Goal: Information Seeking & Learning: Learn about a topic

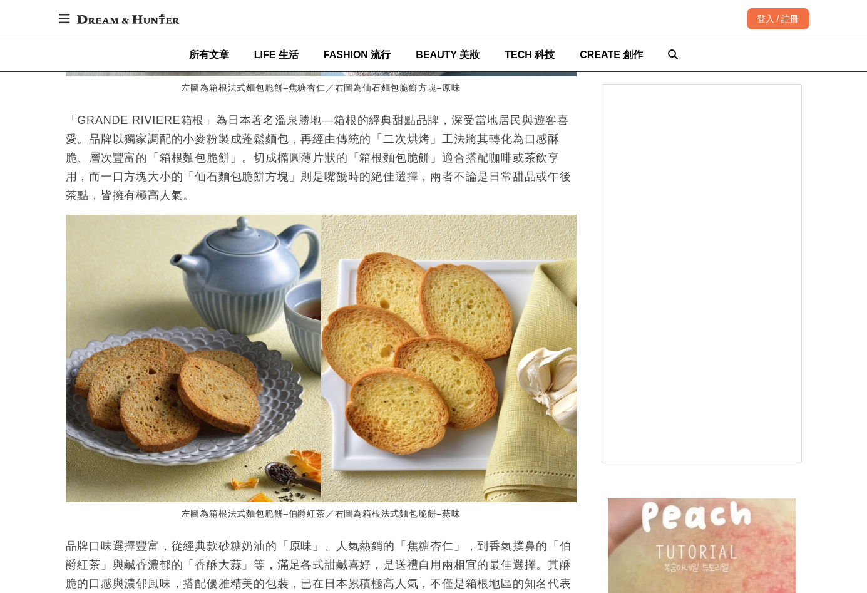
scroll to position [0, 511]
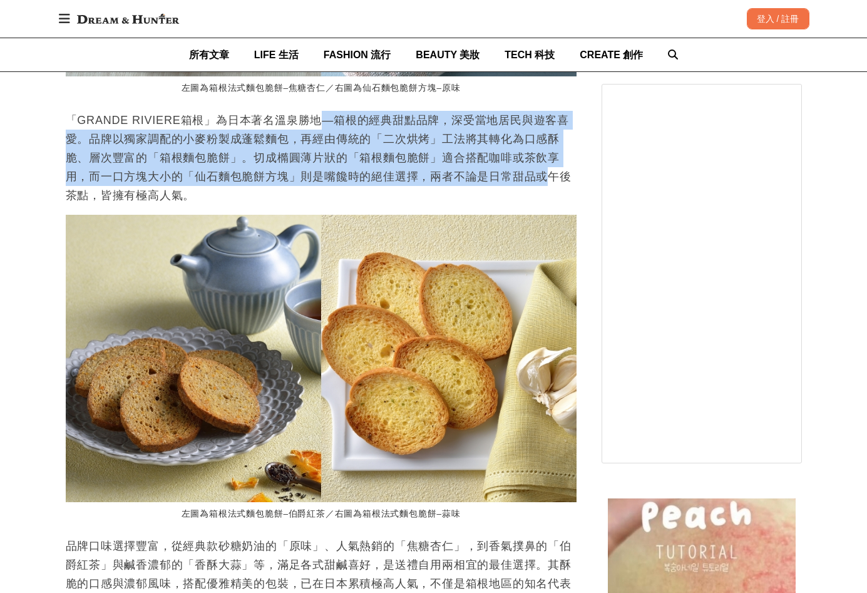
drag, startPoint x: 308, startPoint y: 108, endPoint x: 551, endPoint y: 163, distance: 248.9
click at [551, 163] on p "「GRANDE RIVIERE箱根」為日本著名溫泉勝地—箱根的經典甜點品牌，深受當地居民與遊客喜愛。品牌以獨家調配的小麥粉製成蓬鬆麵包，再經由傳統的「二次烘烤…" at bounding box center [321, 158] width 511 height 94
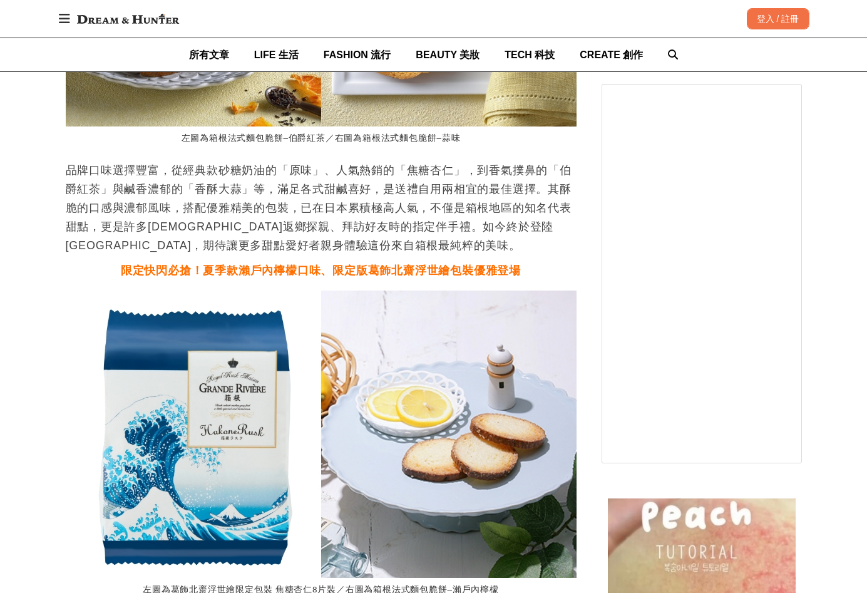
scroll to position [0, 0]
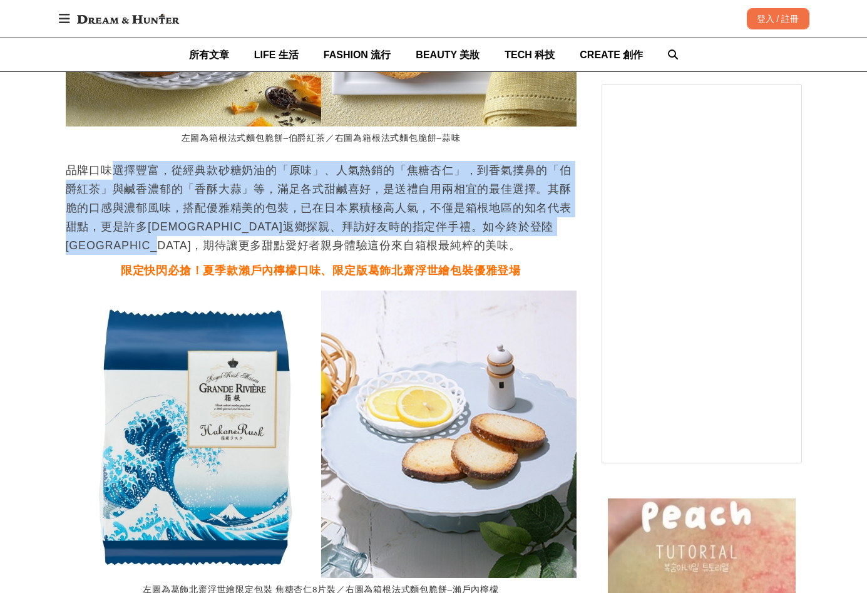
drag, startPoint x: 115, startPoint y: 149, endPoint x: 253, endPoint y: 224, distance: 157.4
click at [253, 224] on p "品牌口味選擇豐富，從經典款砂糖奶油的「原味」、人氣熱銷的「焦糖杏仁」，到香氣撲鼻的「伯爵紅茶」與鹹香濃郁的「香酥大蒜」等，滿足各式甜鹹喜好，是送禮自用兩相宜的…" at bounding box center [321, 208] width 511 height 94
drag, startPoint x: 253, startPoint y: 224, endPoint x: 178, endPoint y: 163, distance: 97.1
click at [182, 165] on p "品牌口味選擇豐富，從經典款砂糖奶油的「原味」、人氣熱銷的「焦糖杏仁」，到香氣撲鼻的「伯爵紅茶」與鹹香濃郁的「香酥大蒜」等，滿足各式甜鹹喜好，是送禮自用兩相宜的…" at bounding box center [321, 208] width 511 height 94
drag, startPoint x: 148, startPoint y: 152, endPoint x: 280, endPoint y: 228, distance: 152.2
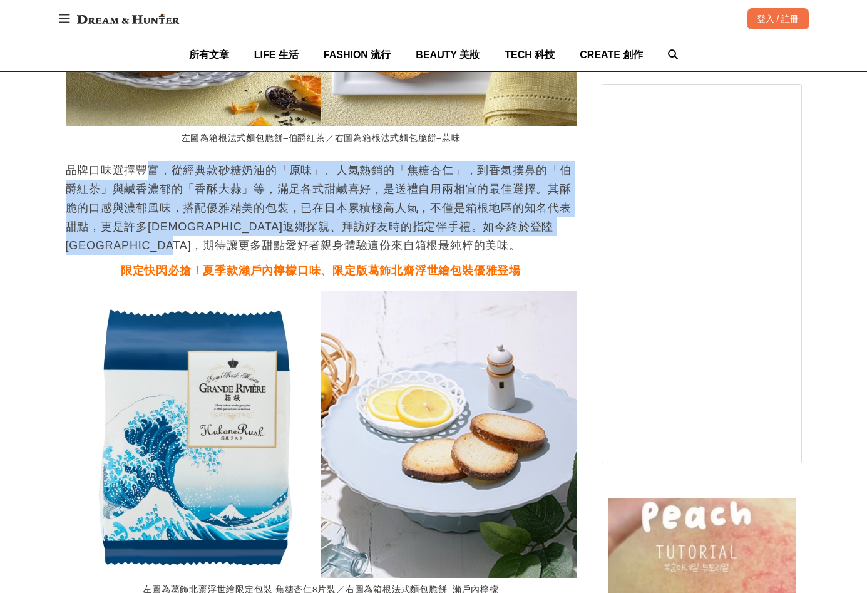
click at [280, 228] on p "品牌口味選擇豐富，從經典款砂糖奶油的「原味」、人氣熱銷的「焦糖杏仁」，到香氣撲鼻的「伯爵紅茶」與鹹香濃郁的「香酥大蒜」等，滿足各式甜鹹喜好，是送禮自用兩相宜的…" at bounding box center [321, 208] width 511 height 94
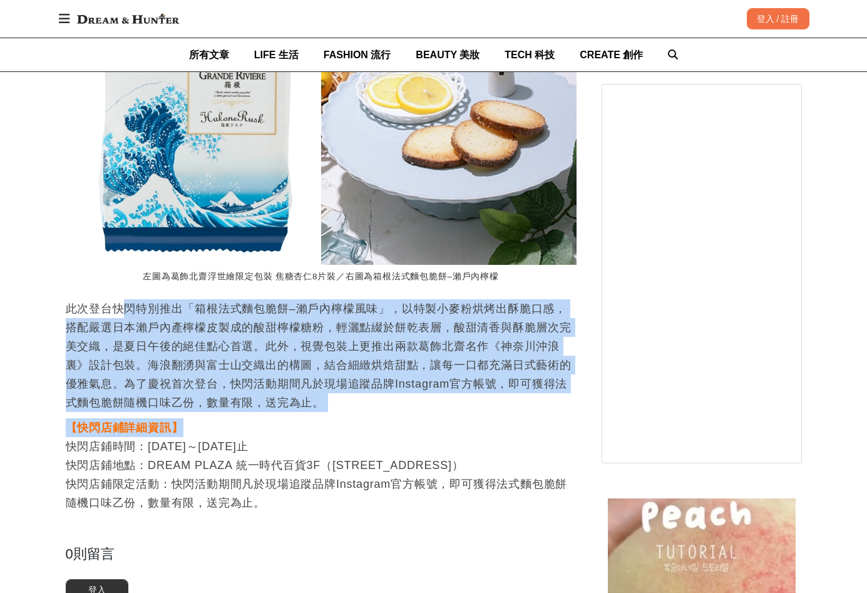
drag, startPoint x: 126, startPoint y: 295, endPoint x: 269, endPoint y: 396, distance: 175.0
drag, startPoint x: 269, startPoint y: 396, endPoint x: 123, endPoint y: 317, distance: 166.1
click at [123, 317] on p "此次登台快閃特別推出「箱根法式麵包脆餅–瀨戶內檸檬風味」，以特製小麥粉烘烤出酥脆口感，搭配嚴選日本瀨戶內產檸檬皮製成的酸甜檸檬糖粉，輕灑點綴於餅乾表層，酸甜清…" at bounding box center [321, 355] width 511 height 113
drag, startPoint x: 89, startPoint y: 289, endPoint x: 240, endPoint y: 386, distance: 178.8
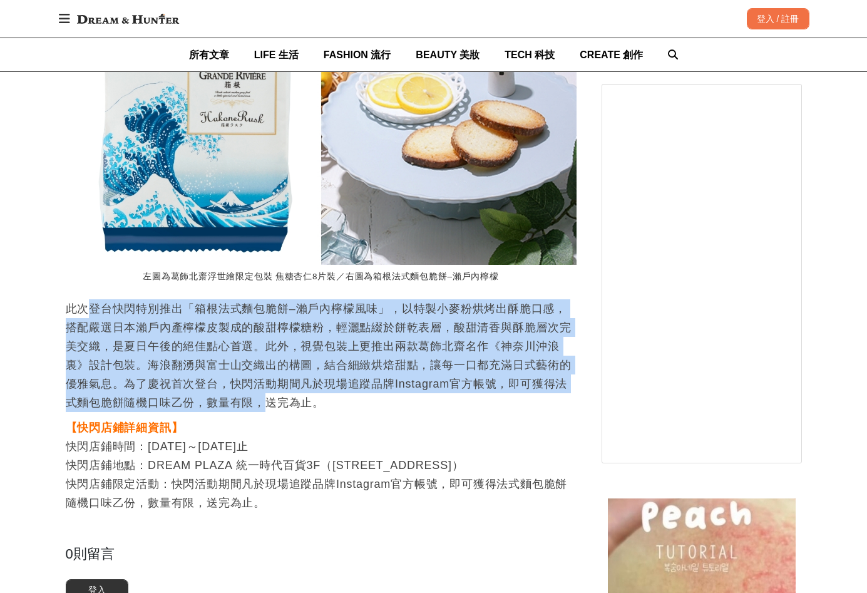
click at [240, 386] on p "此次登台快閃特別推出「箱根法式麵包脆餅–瀨戶內檸檬風味」，以特製小麥粉烘烤出酥脆口感，搭配嚴選日本瀨戶內產檸檬皮製成的酸甜檸檬糖粉，輕灑點綴於餅乾表層，酸甜清…" at bounding box center [321, 355] width 511 height 113
drag, startPoint x: 240, startPoint y: 386, endPoint x: 186, endPoint y: 333, distance: 75.7
click at [186, 333] on p "此次登台快閃特別推出「箱根法式麵包脆餅–瀨戶內檸檬風味」，以特製小麥粉烘烤出酥脆口感，搭配嚴選日本瀨戶內產檸檬皮製成的酸甜檸檬糖粉，輕灑點綴於餅乾表層，酸甜清…" at bounding box center [321, 355] width 511 height 113
drag, startPoint x: 107, startPoint y: 281, endPoint x: 260, endPoint y: 380, distance: 182.5
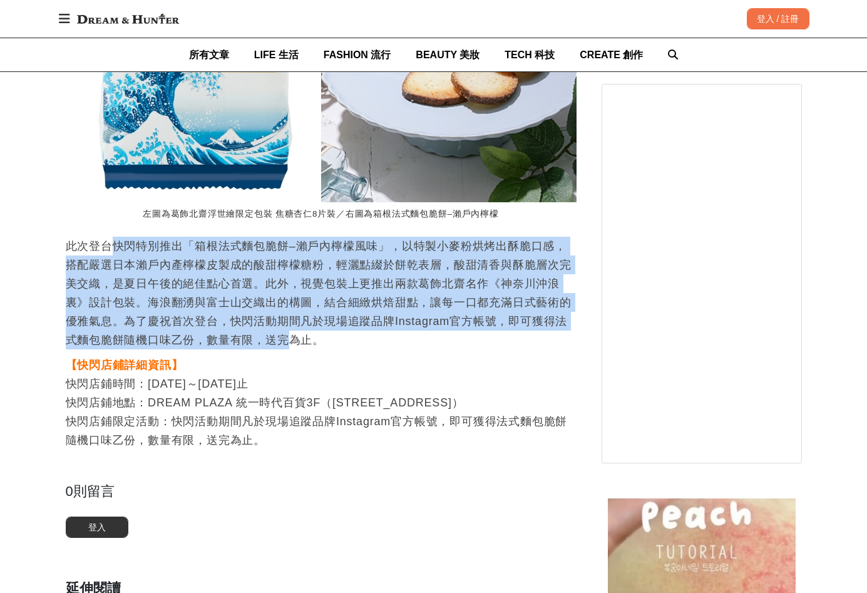
click at [225, 312] on p "此次登台快閃特別推出「箱根法式麵包脆餅–瀨戶內檸檬風味」，以特製小麥粉烘烤出酥脆口感，搭配嚴選日本瀨戶內產檸檬皮製成的酸甜檸檬糖粉，輕灑點綴於餅乾表層，酸甜清…" at bounding box center [321, 293] width 511 height 113
drag, startPoint x: 126, startPoint y: 227, endPoint x: 272, endPoint y: 324, distance: 174.3
click at [272, 324] on p "此次登台快閃特別推出「箱根法式麵包脆餅–瀨戶內檸檬風味」，以特製小麥粉烘烤出酥脆口感，搭配嚴選日本瀨戶內產檸檬皮製成的酸甜檸檬糖粉，輕灑點綴於餅乾表層，酸甜清…" at bounding box center [321, 293] width 511 height 113
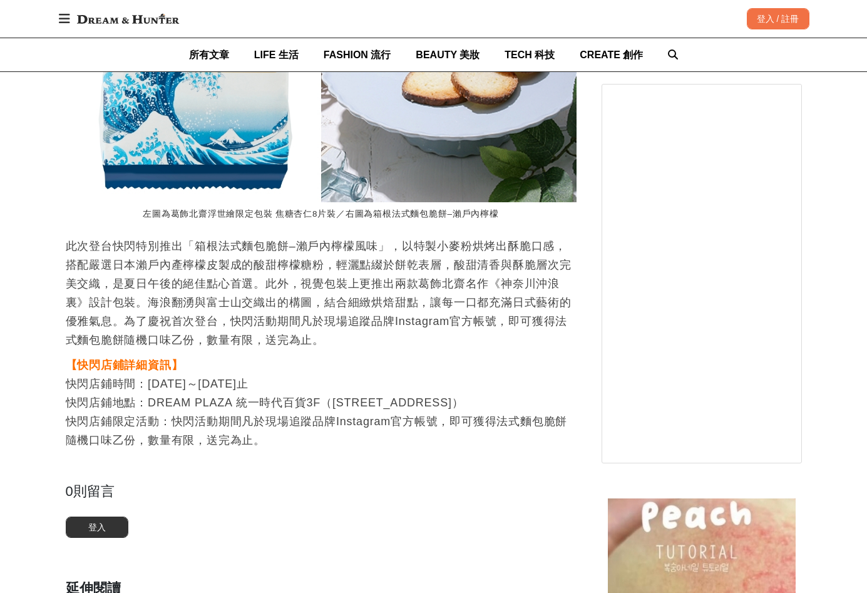
drag, startPoint x: 272, startPoint y: 324, endPoint x: 235, endPoint y: 407, distance: 91.4
click at [235, 407] on p "【快閃店鋪詳細資訊】 快閃店鋪時間：[DATE]～[DATE]止 快閃店鋪地點：DREAM PLAZA 統一時代百貨3F（[STREET_ADDRESS]） …" at bounding box center [321, 402] width 511 height 94
drag, startPoint x: 146, startPoint y: 385, endPoint x: 316, endPoint y: 387, distance: 170.2
click at [316, 387] on p "【快閃店鋪詳細資訊】 快閃店鋪時間：[DATE]～[DATE]止 快閃店鋪地點：DREAM PLAZA 統一時代百貨3F（[STREET_ADDRESS]） …" at bounding box center [321, 402] width 511 height 94
drag, startPoint x: 316, startPoint y: 387, endPoint x: 304, endPoint y: 389, distance: 12.7
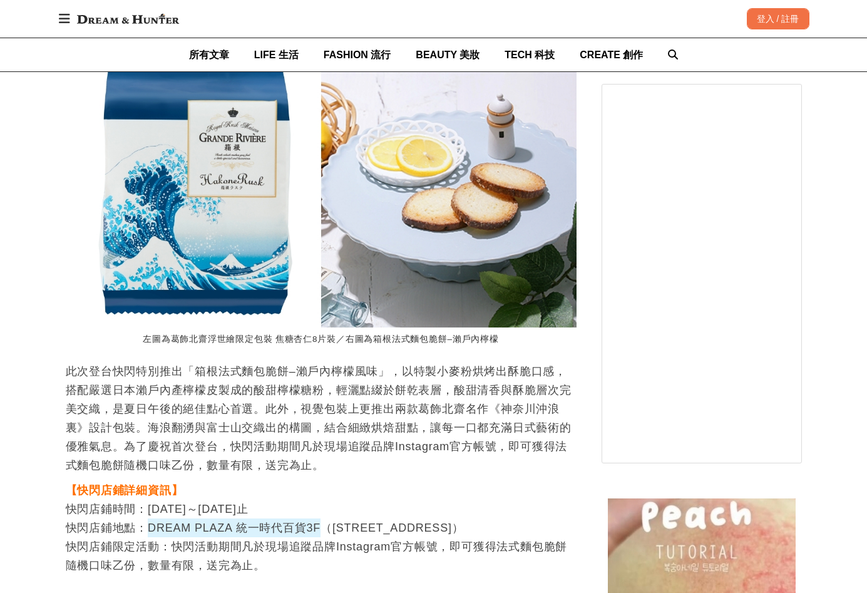
scroll to position [0, 1021]
